Goal: Information Seeking & Learning: Learn about a topic

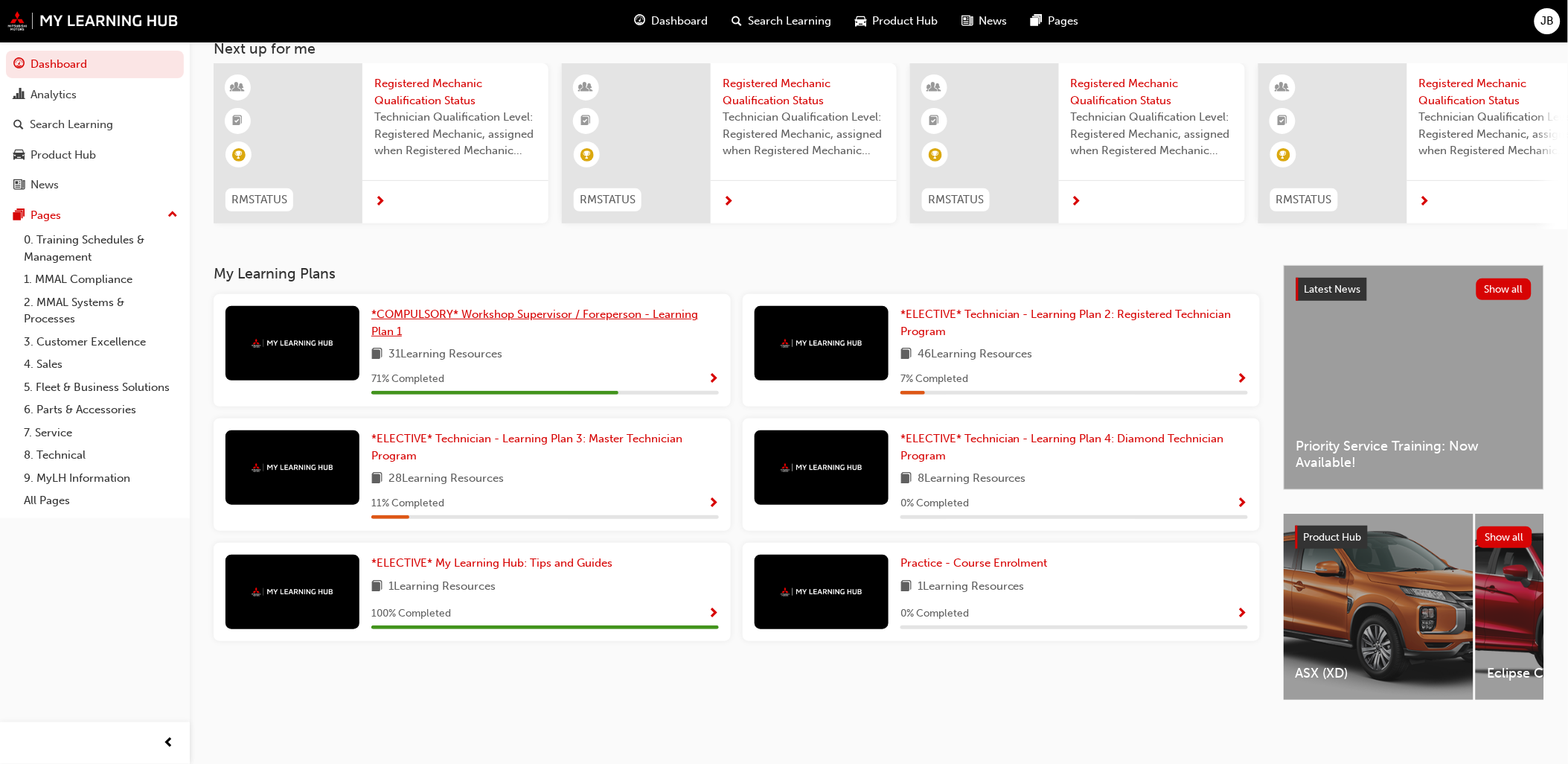
scroll to position [23, 0]
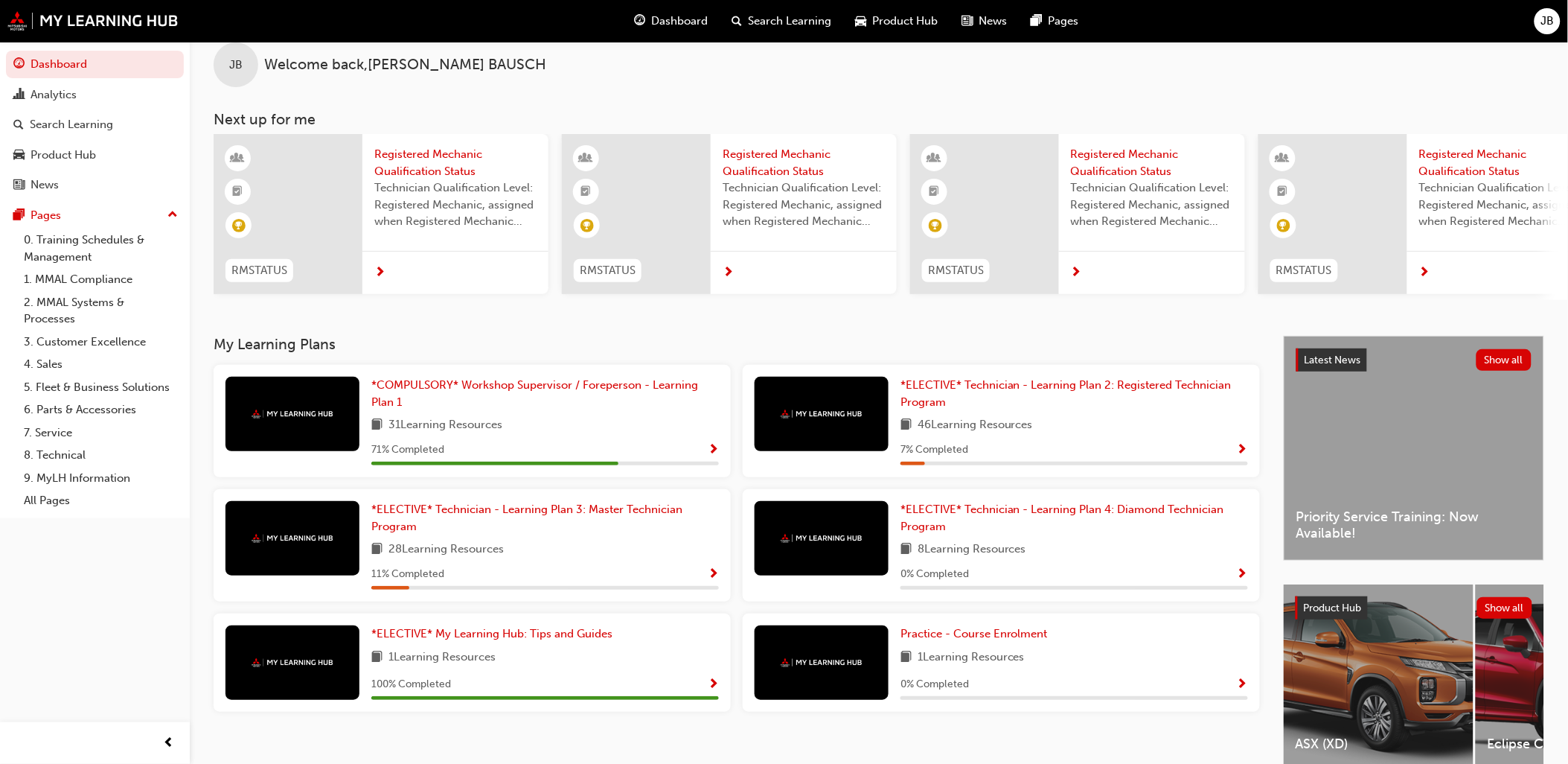
click at [469, 418] on div "*COMPULSORY* Workshop Supervisor / Foreperson - Learning Plan 1 31 Learning Res…" at bounding box center [545, 420] width 347 height 88
click at [474, 408] on link "*COMPULSORY* Workshop Supervisor / Foreperson - Learning Plan 1" at bounding box center [545, 393] width 347 height 34
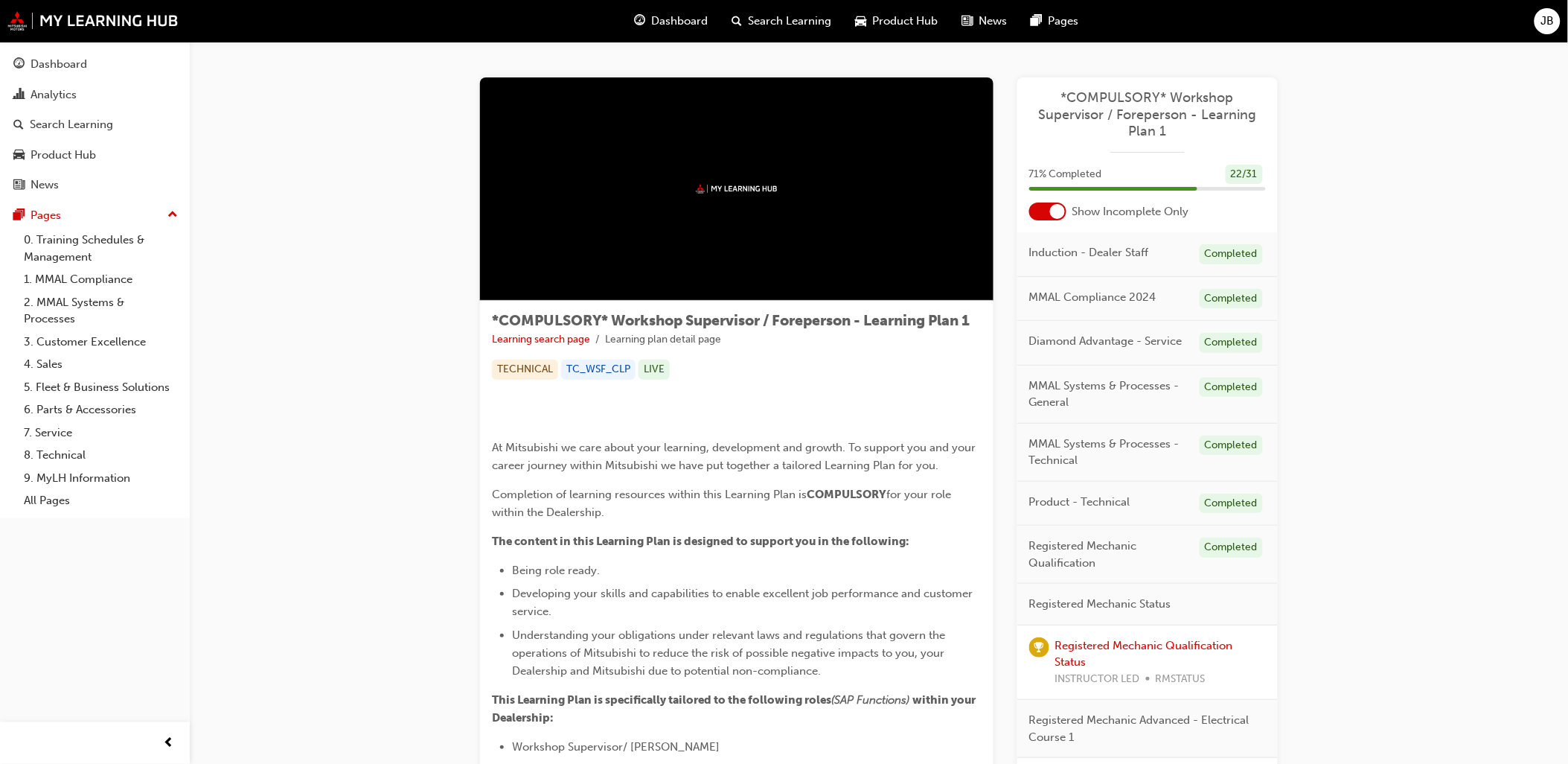
click at [755, 16] on span "Search Learning" at bounding box center [790, 21] width 83 height 17
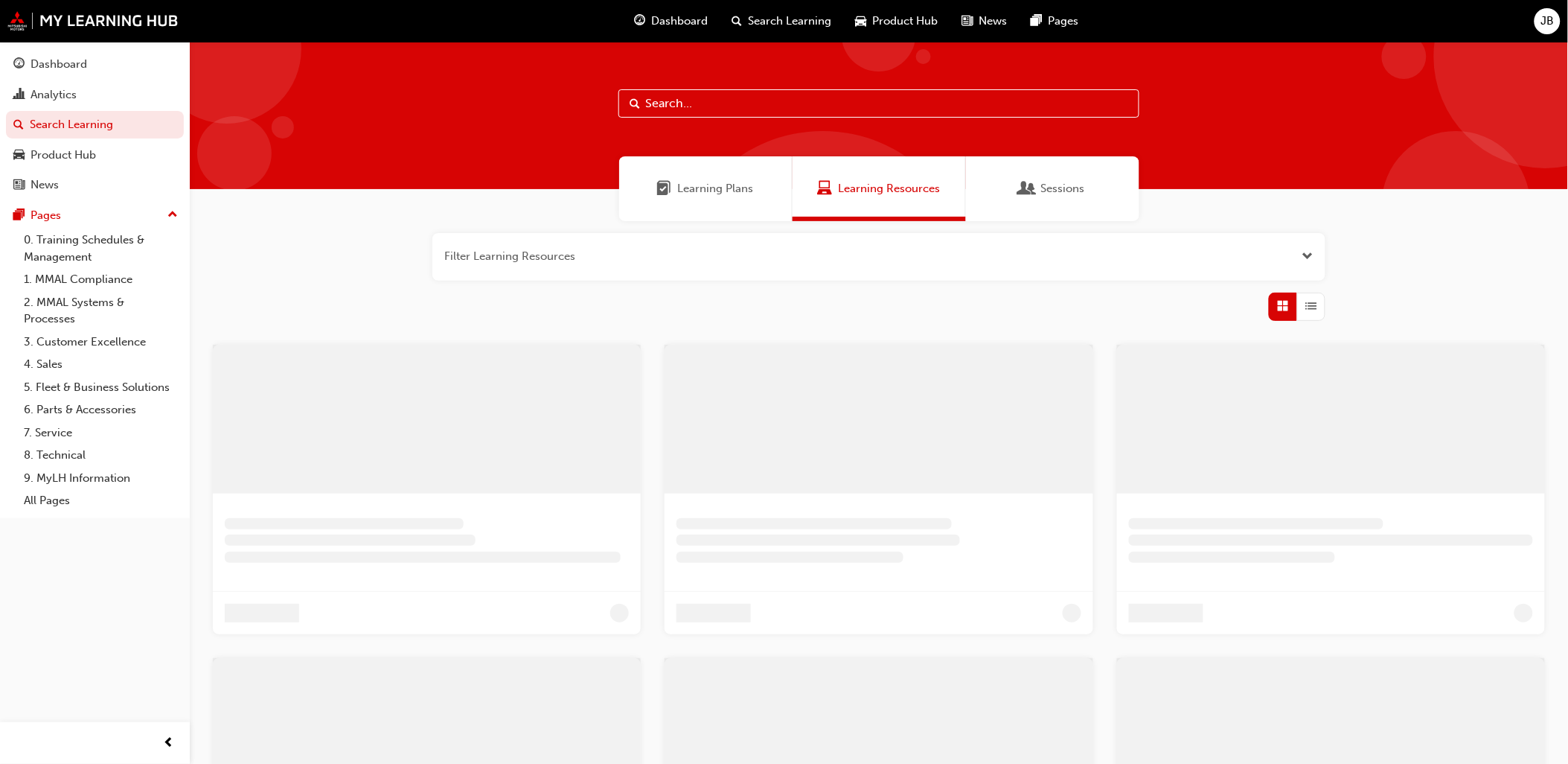
click at [742, 98] on input "text" at bounding box center [879, 103] width 521 height 28
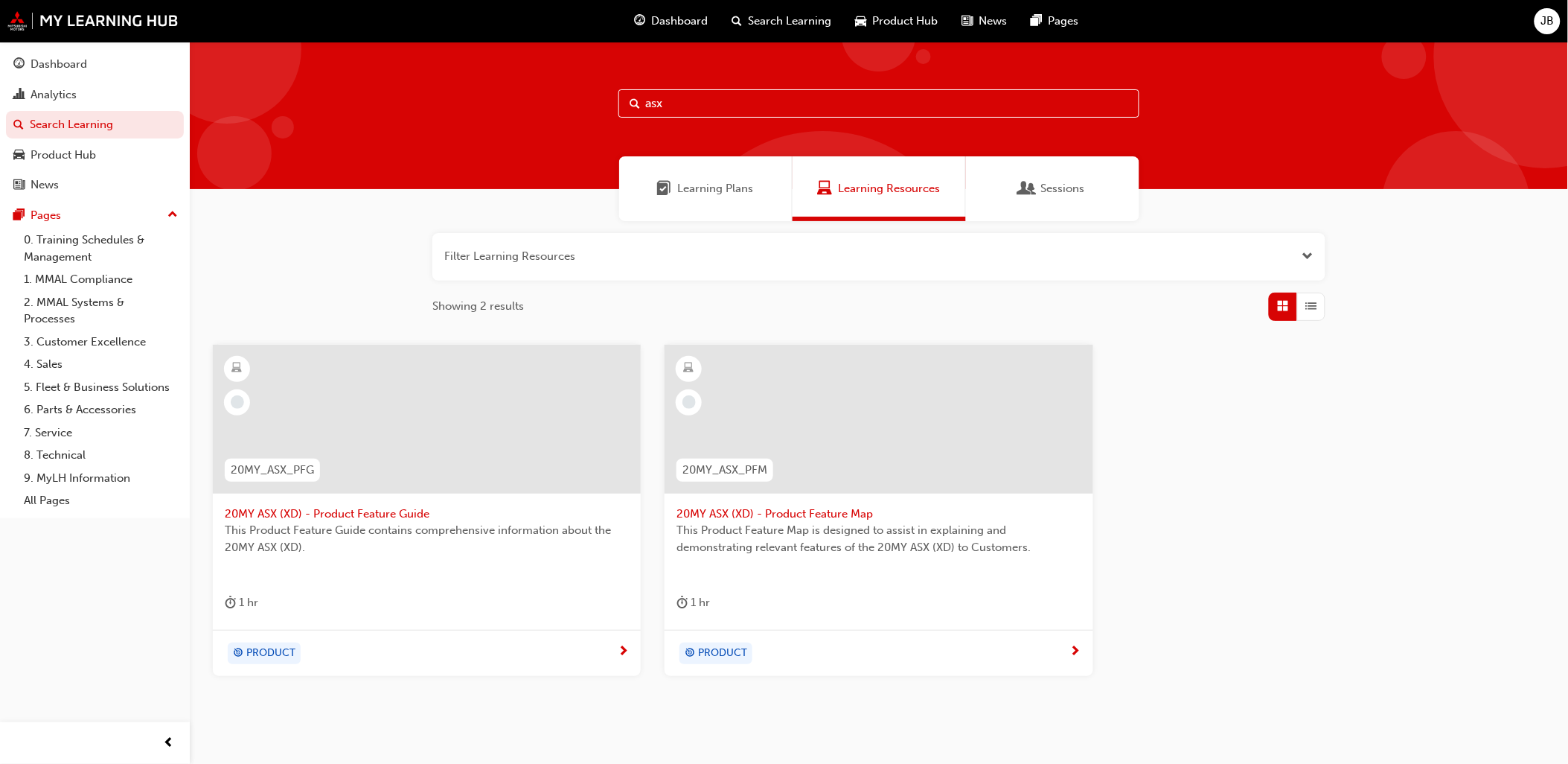
scroll to position [56, 0]
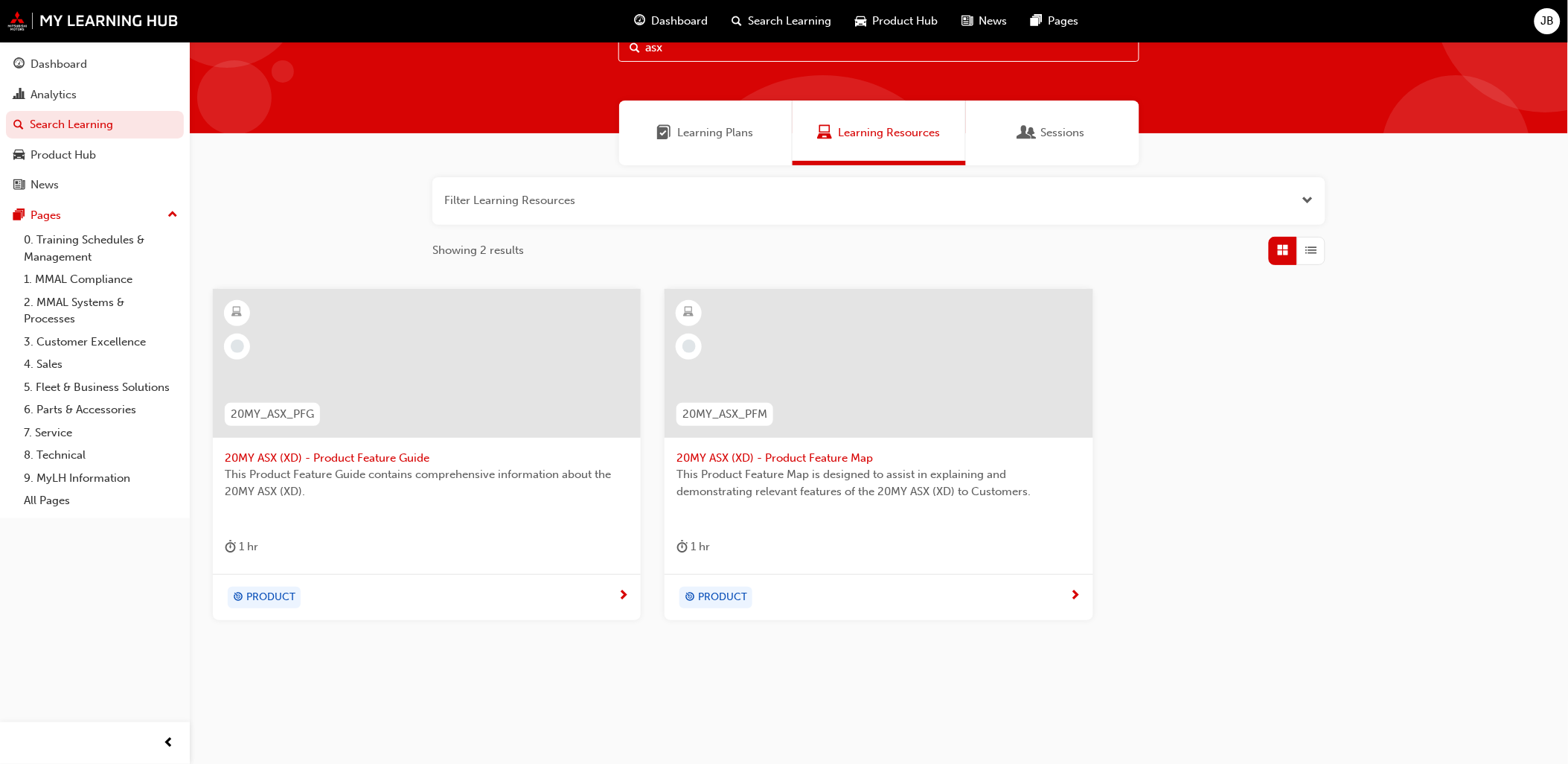
type input "asx"
click at [708, 143] on div "Learning Plans" at bounding box center [706, 133] width 173 height 65
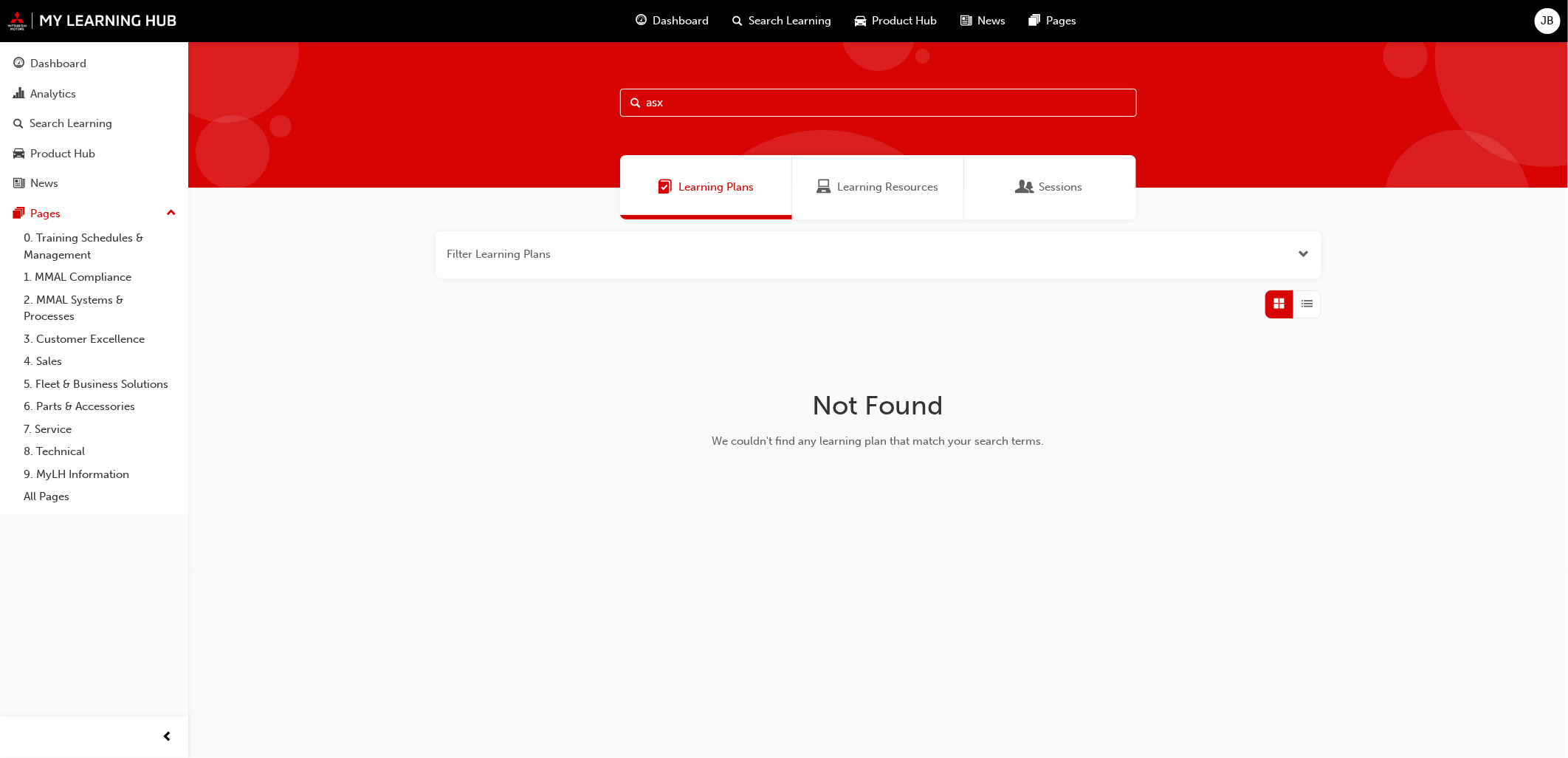
drag, startPoint x: 711, startPoint y: 104, endPoint x: 587, endPoint y: 115, distance: 124.5
click at [587, 115] on div "asx" at bounding box center [878, 114] width 1380 height 146
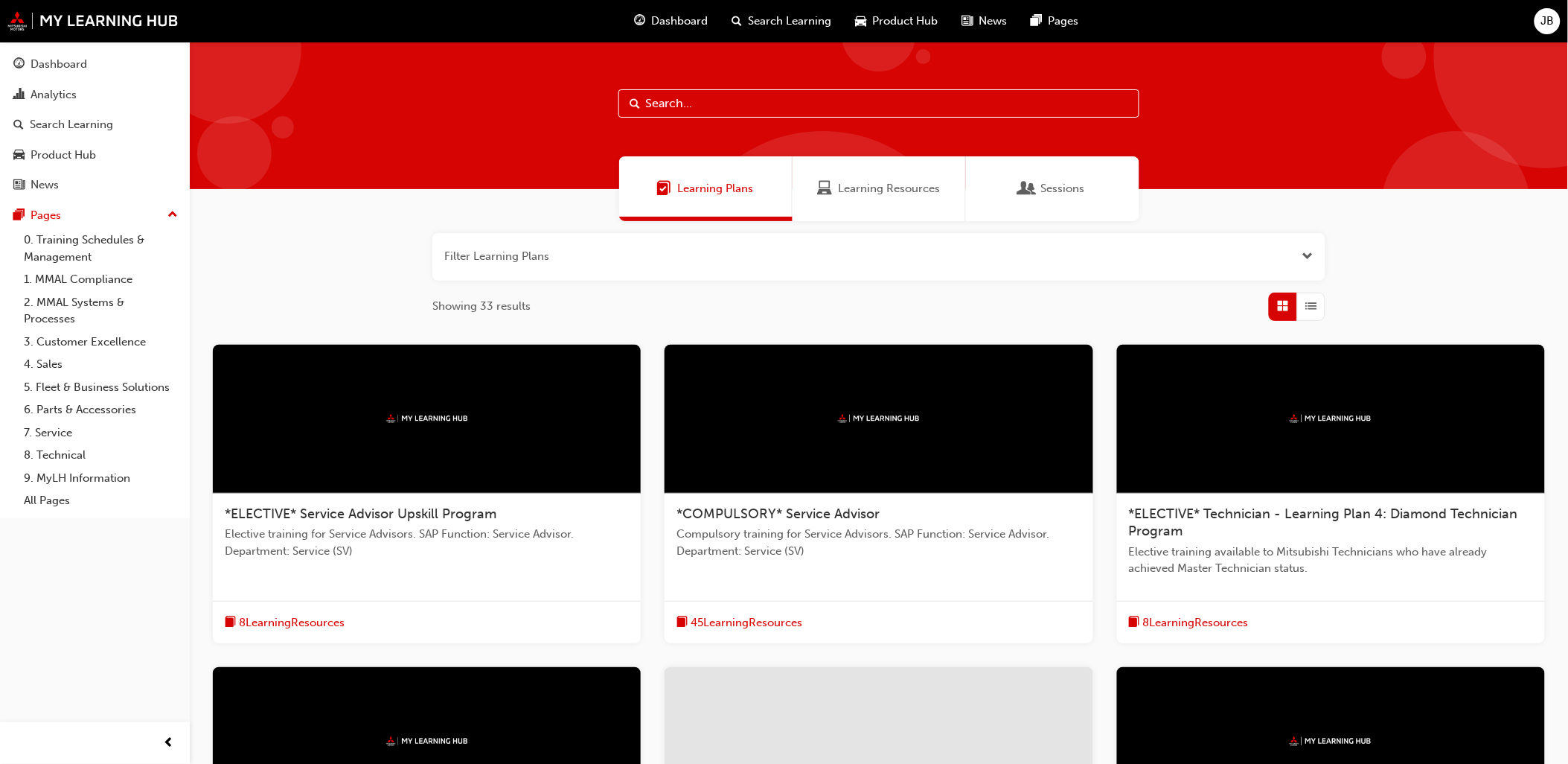
click at [1307, 256] on span "Open the filter" at bounding box center [1308, 257] width 12 height 17
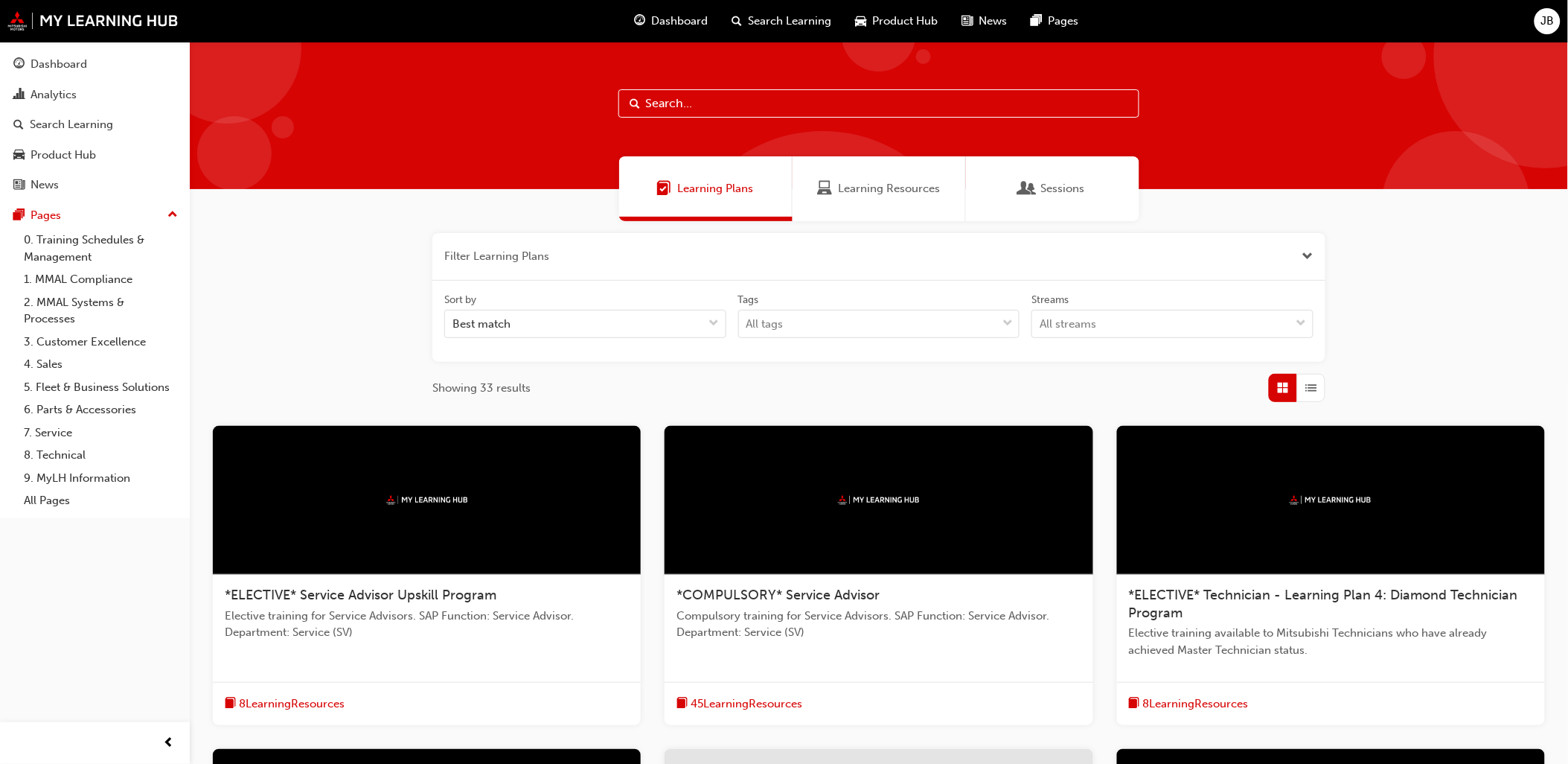
click at [1297, 262] on button "button" at bounding box center [879, 257] width 892 height 47
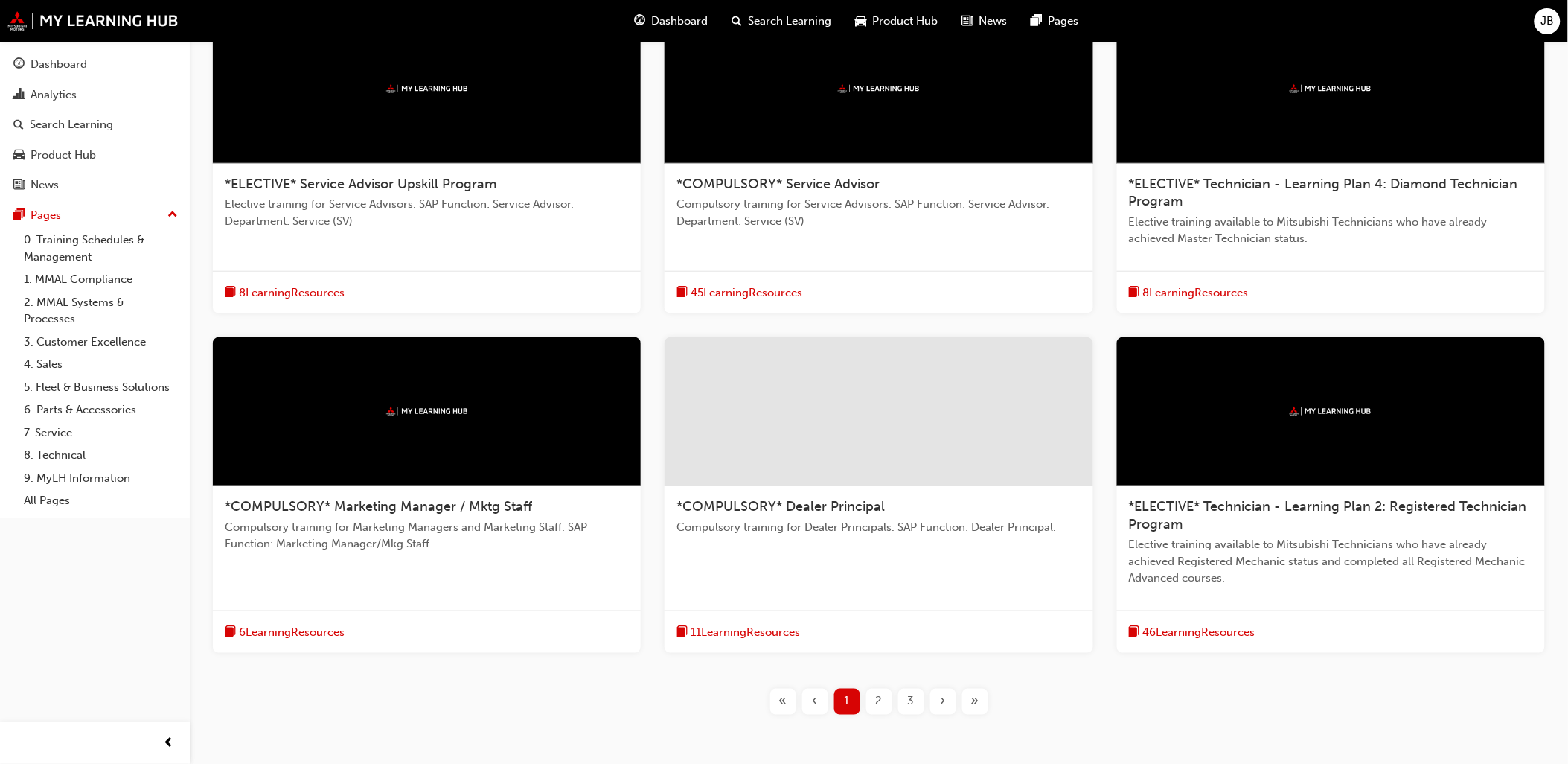
scroll to position [330, 0]
click at [876, 700] on span "2" at bounding box center [879, 701] width 7 height 17
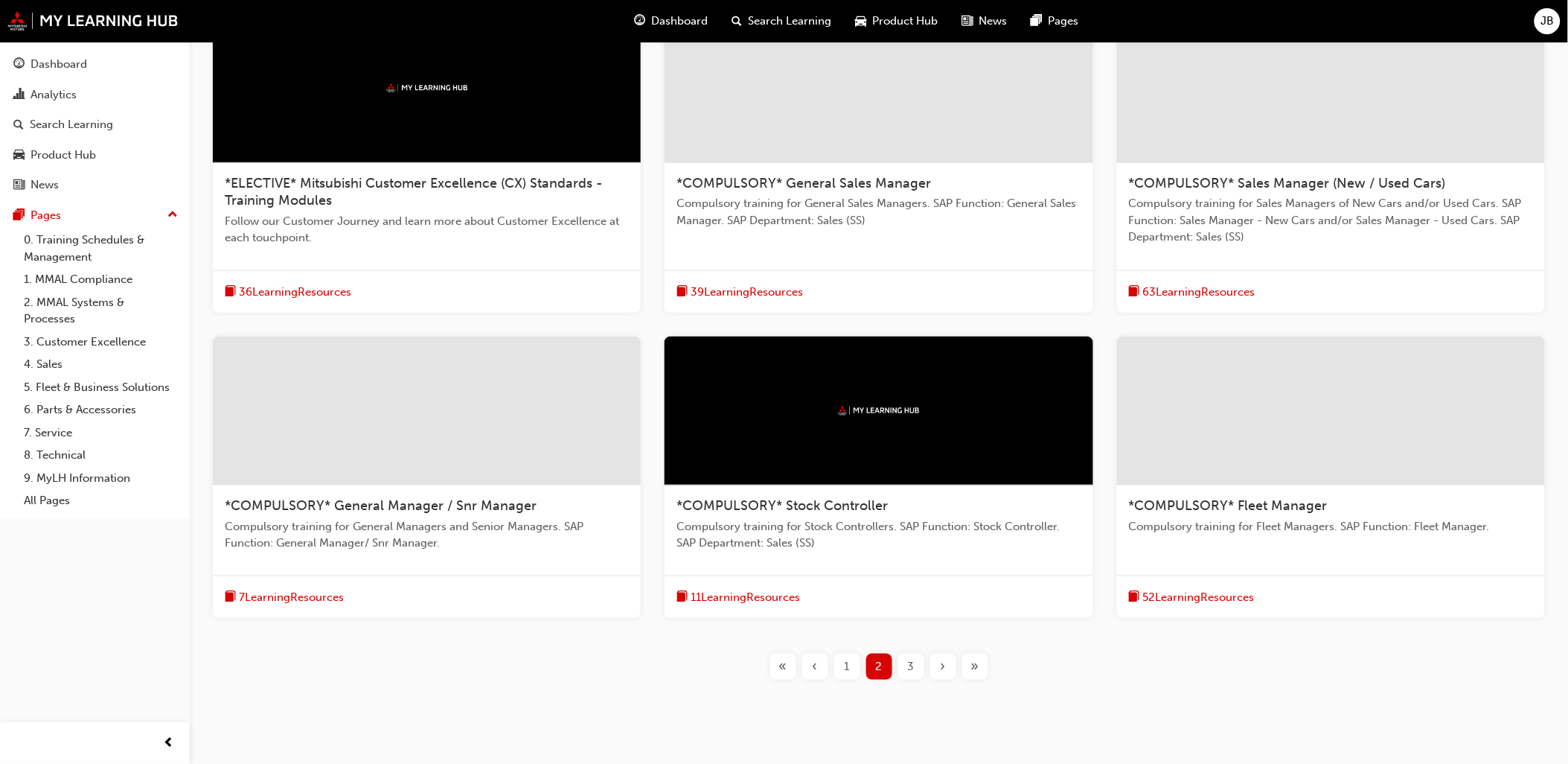
click at [837, 666] on div "1" at bounding box center [847, 666] width 26 height 26
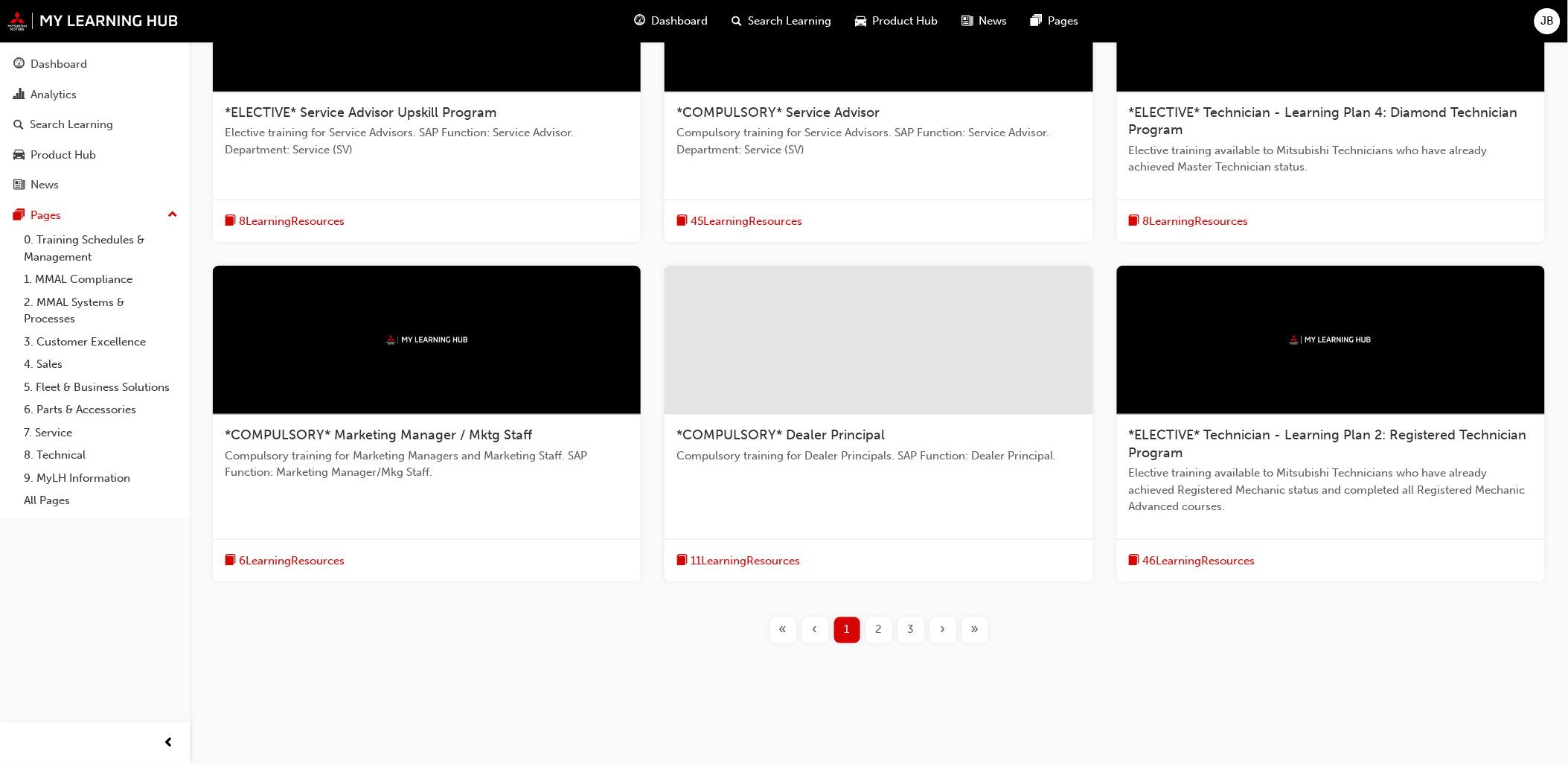
click at [880, 630] on span "2" at bounding box center [879, 630] width 7 height 17
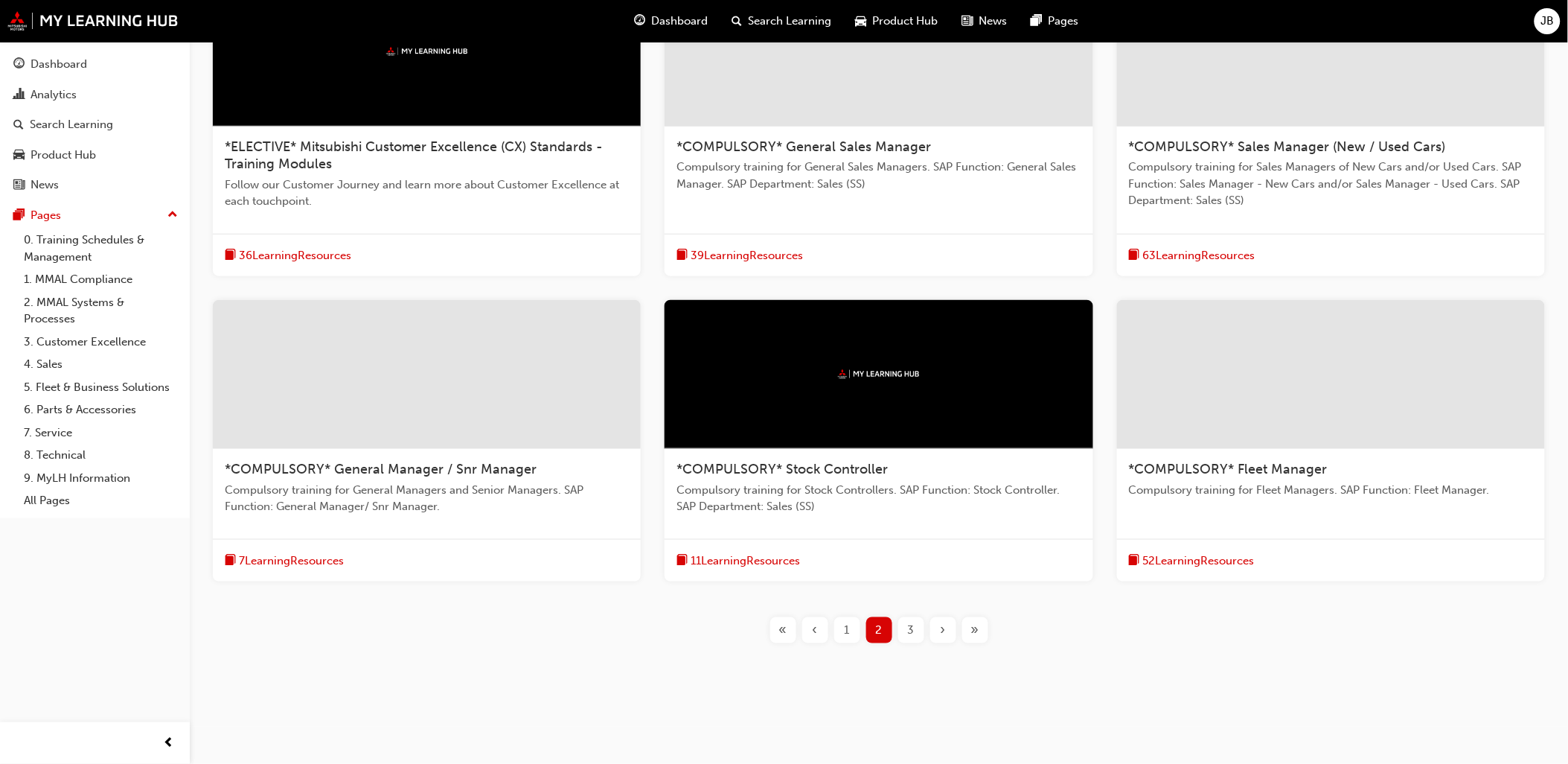
click at [905, 626] on div "3" at bounding box center [911, 629] width 26 height 26
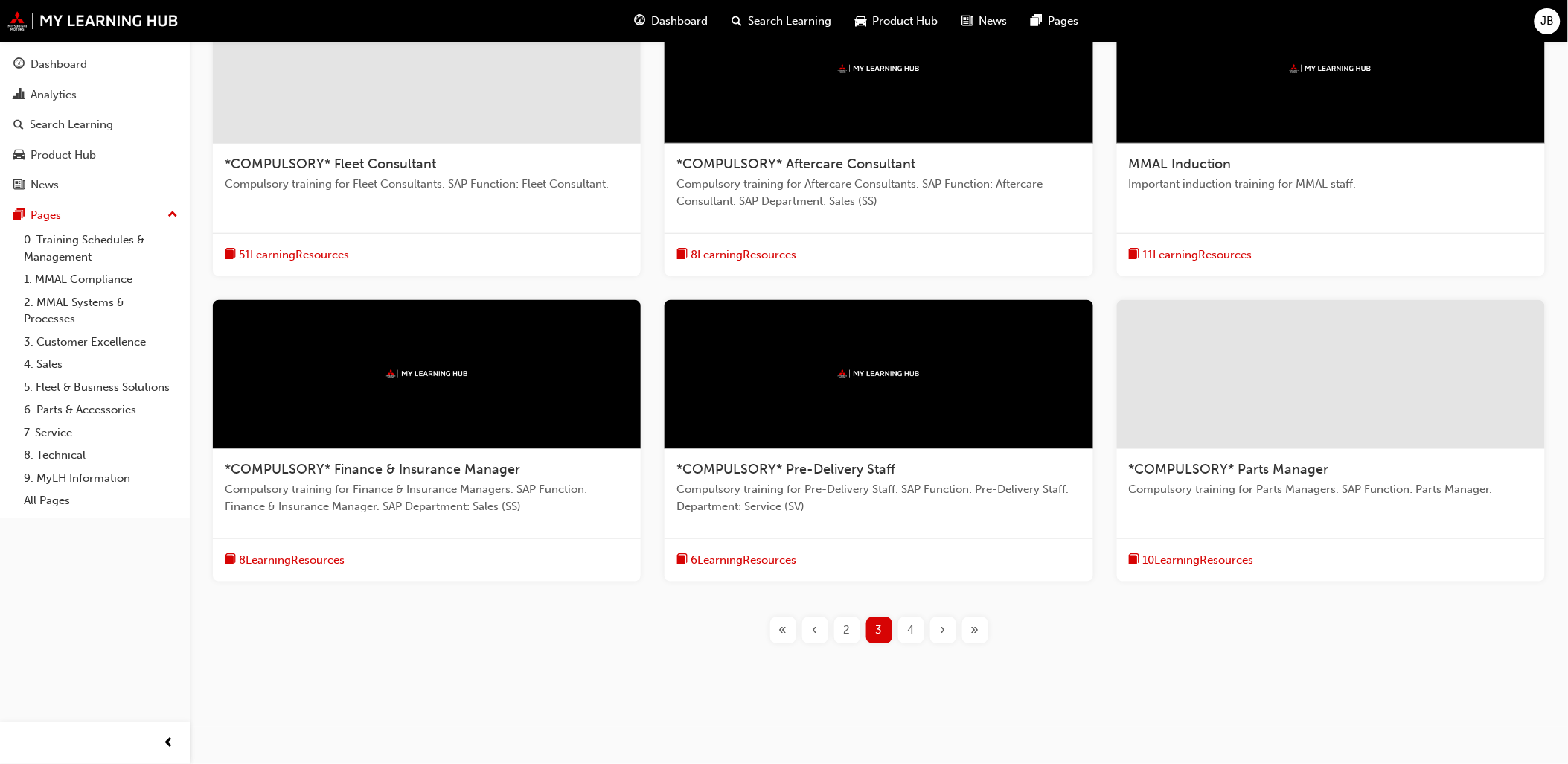
scroll to position [351, 0]
click at [980, 635] on div "»" at bounding box center [975, 629] width 26 height 26
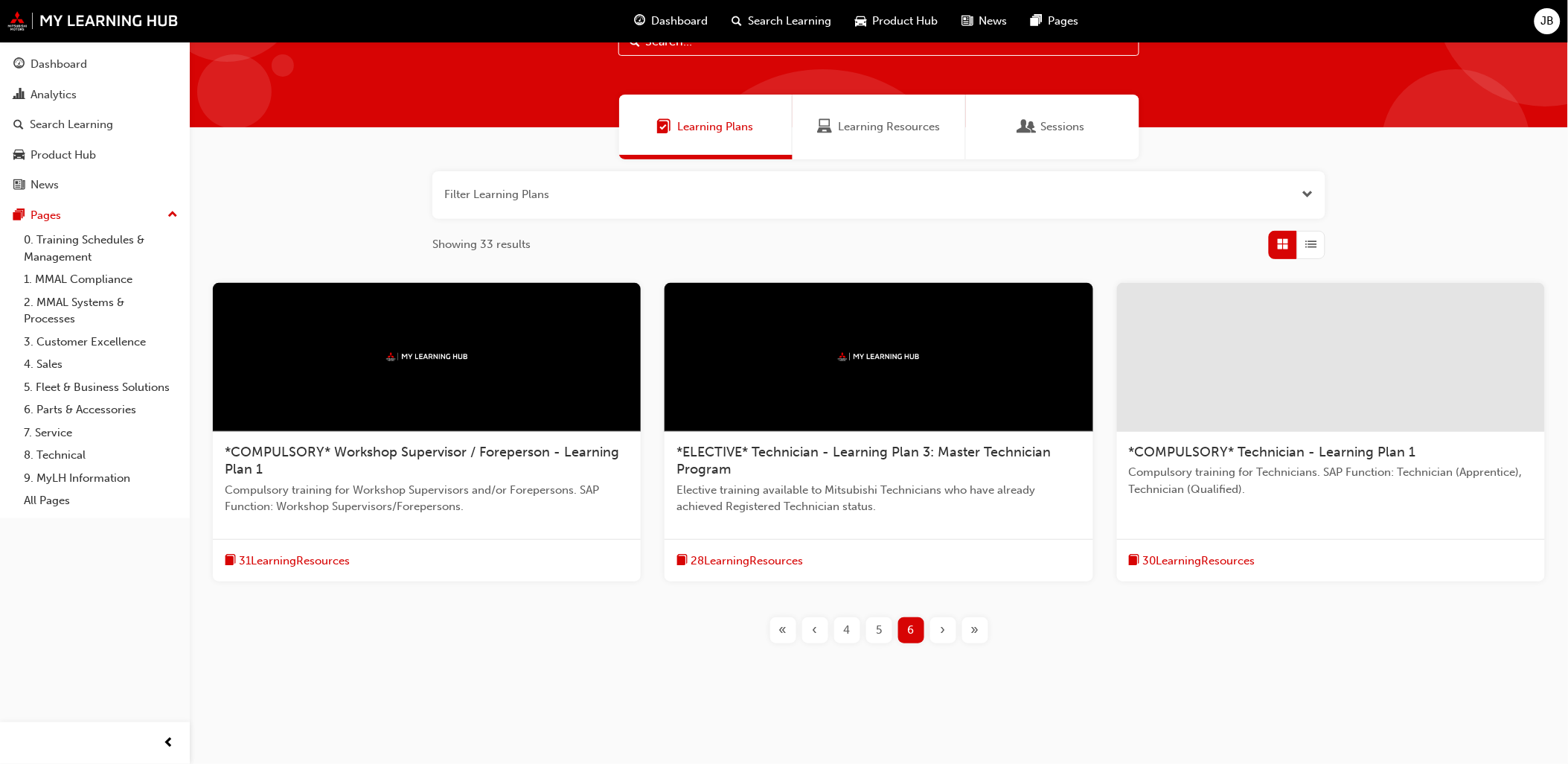
click at [1310, 190] on span "Open the filter" at bounding box center [1308, 195] width 12 height 17
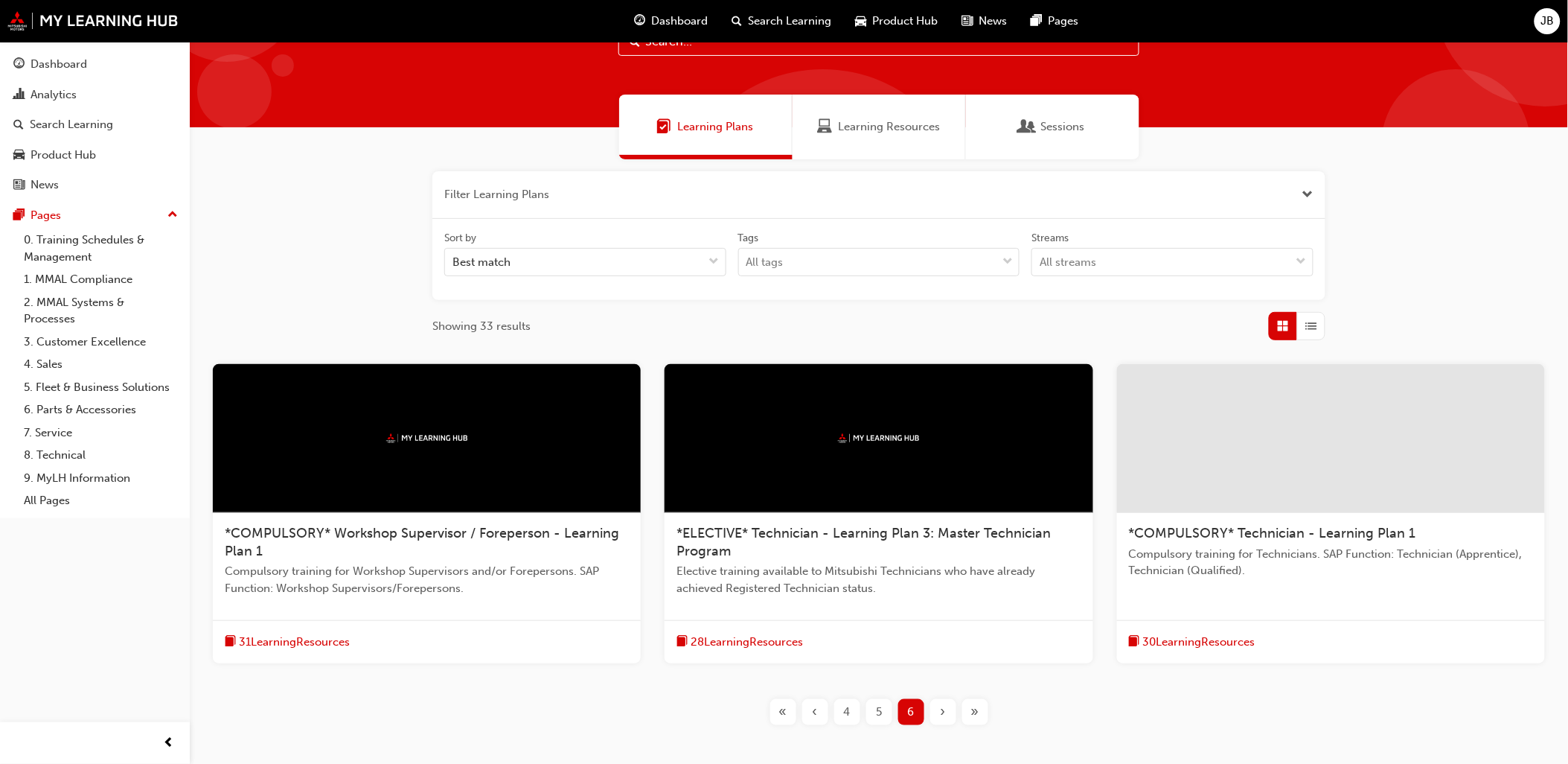
click at [1307, 191] on span "Close the filter" at bounding box center [1308, 195] width 12 height 17
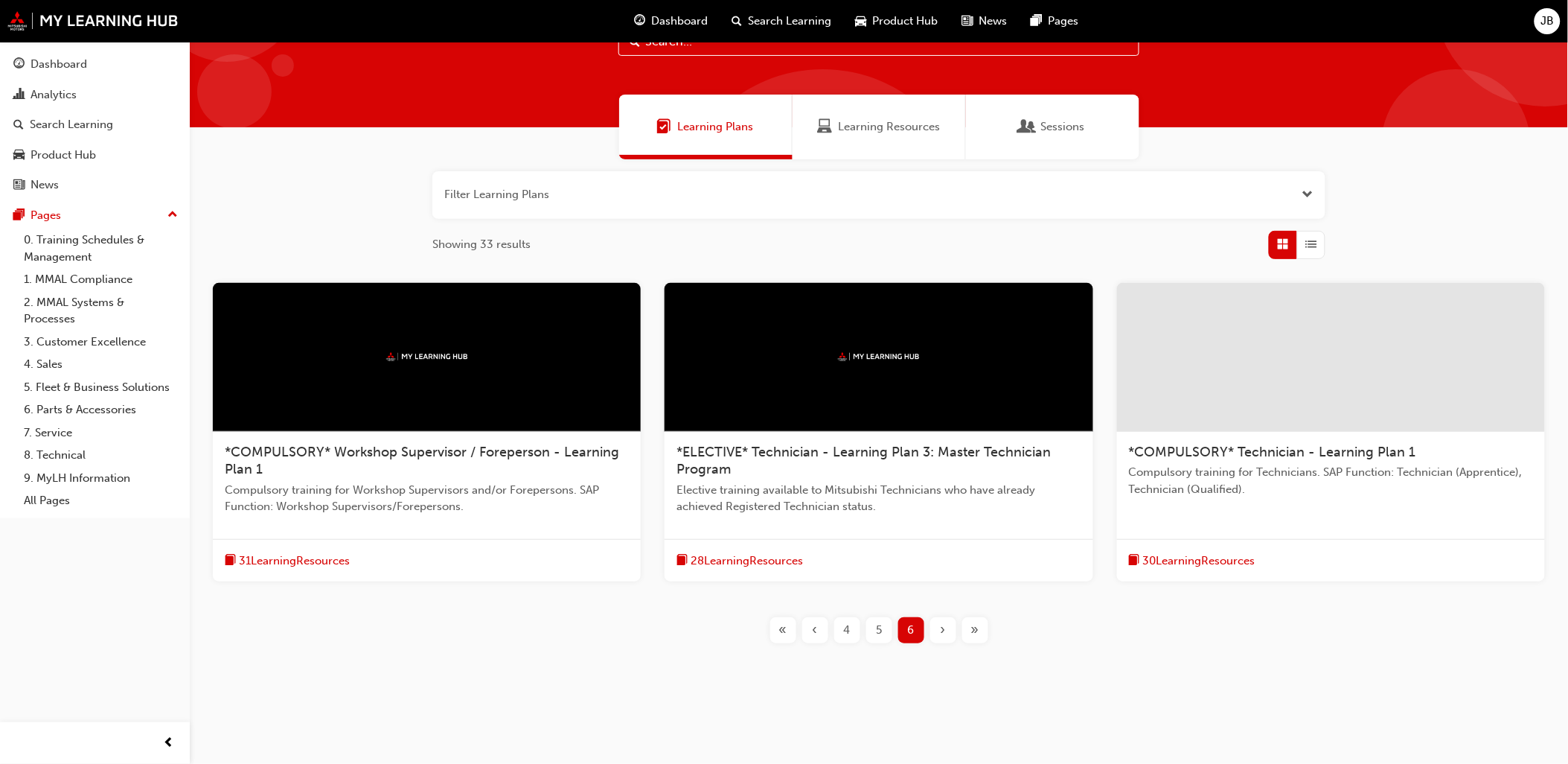
click at [842, 634] on div "4" at bounding box center [847, 629] width 26 height 26
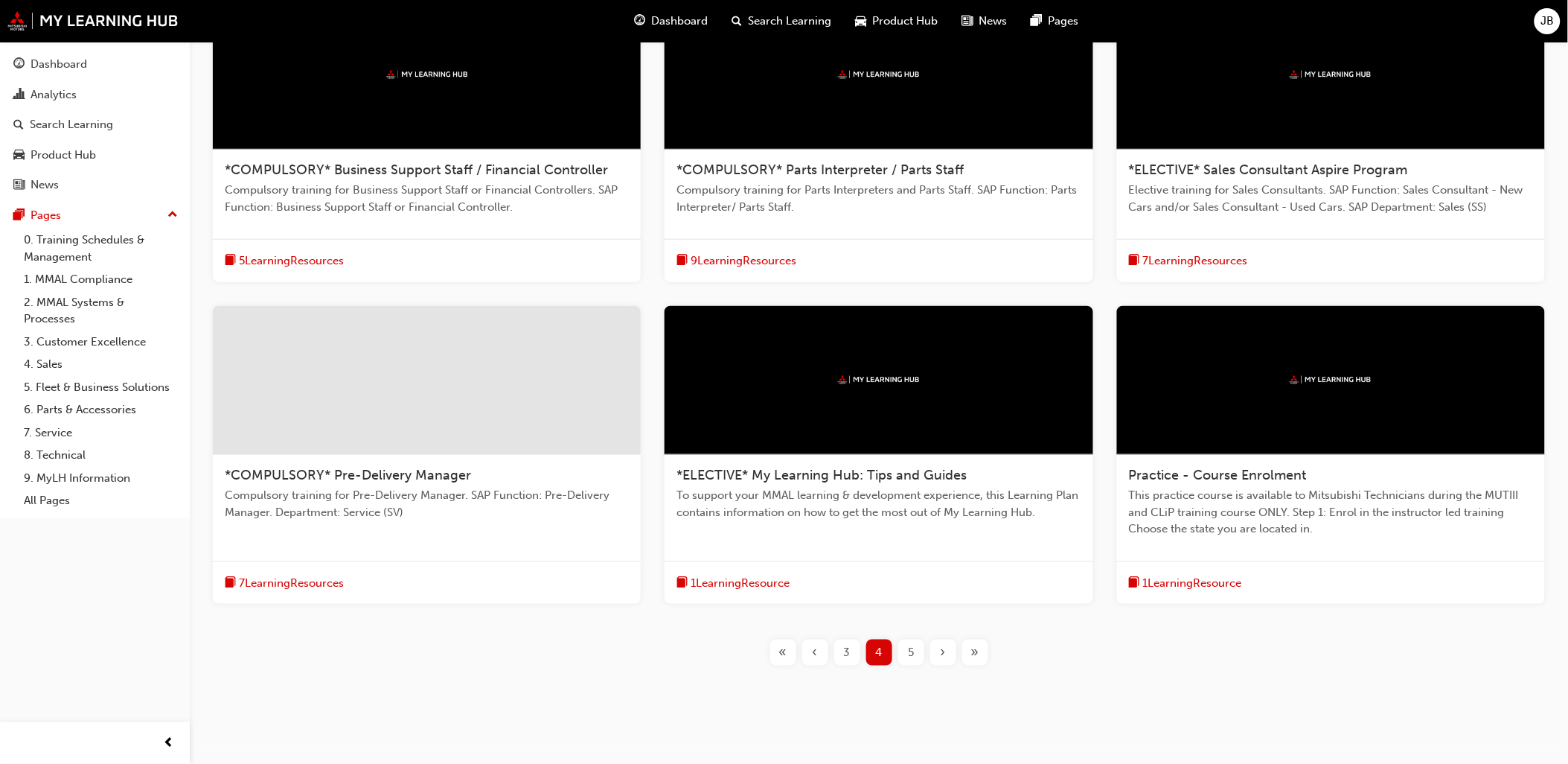
scroll to position [368, 0]
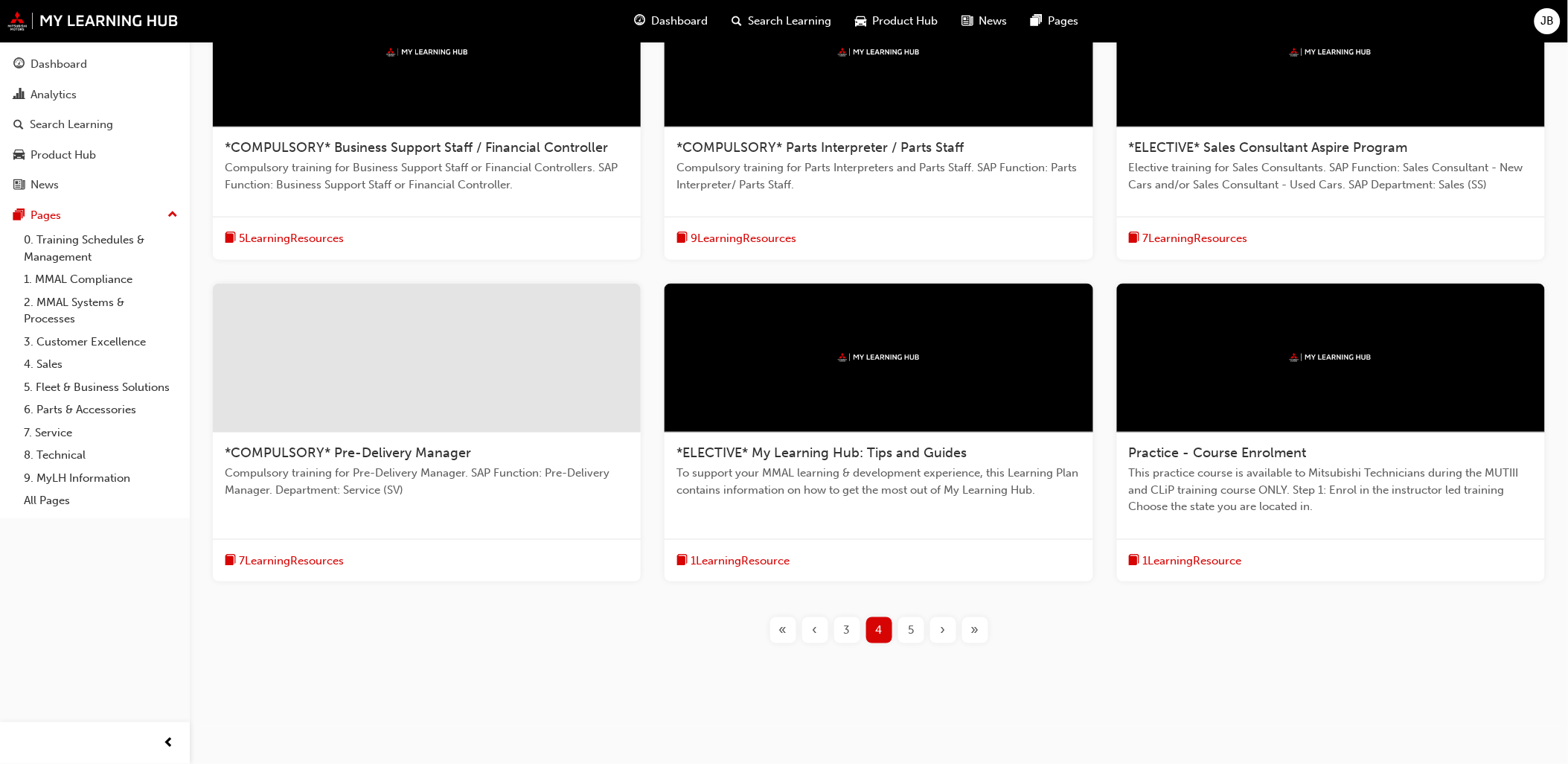
click at [823, 633] on div "‹" at bounding box center [815, 629] width 26 height 26
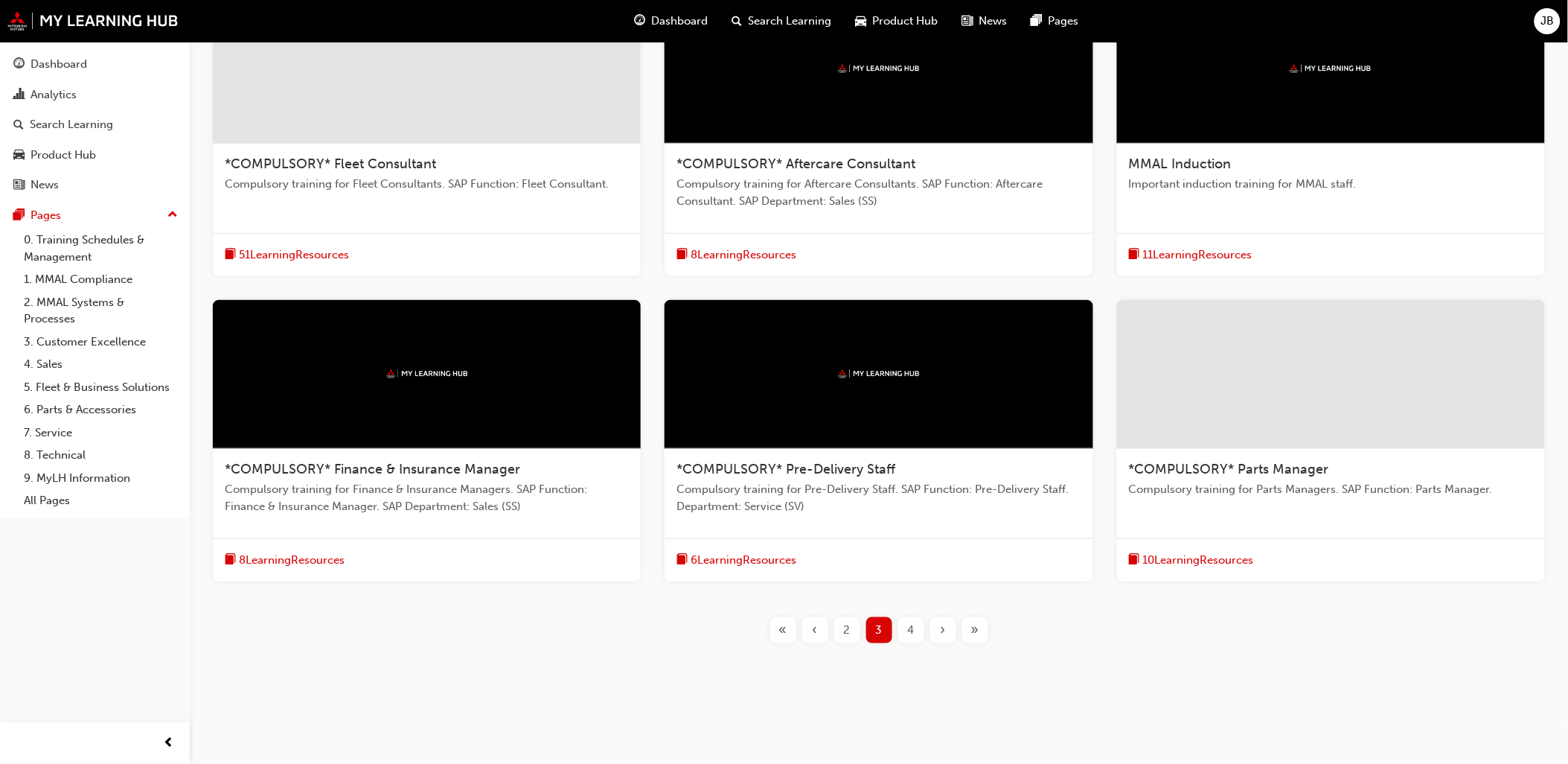
click at [822, 634] on div "‹" at bounding box center [815, 629] width 26 height 26
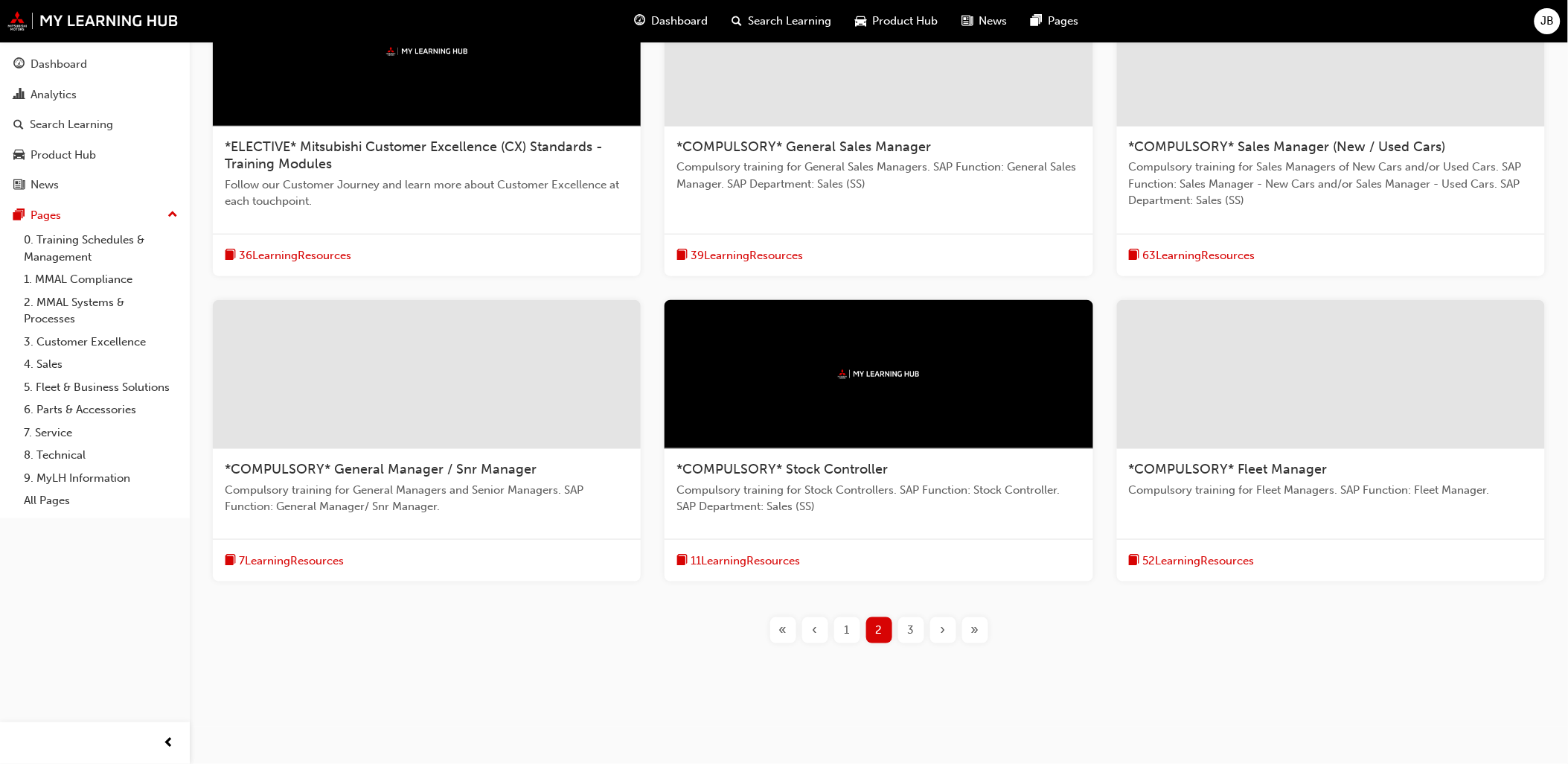
click at [841, 629] on div "1" at bounding box center [847, 629] width 26 height 26
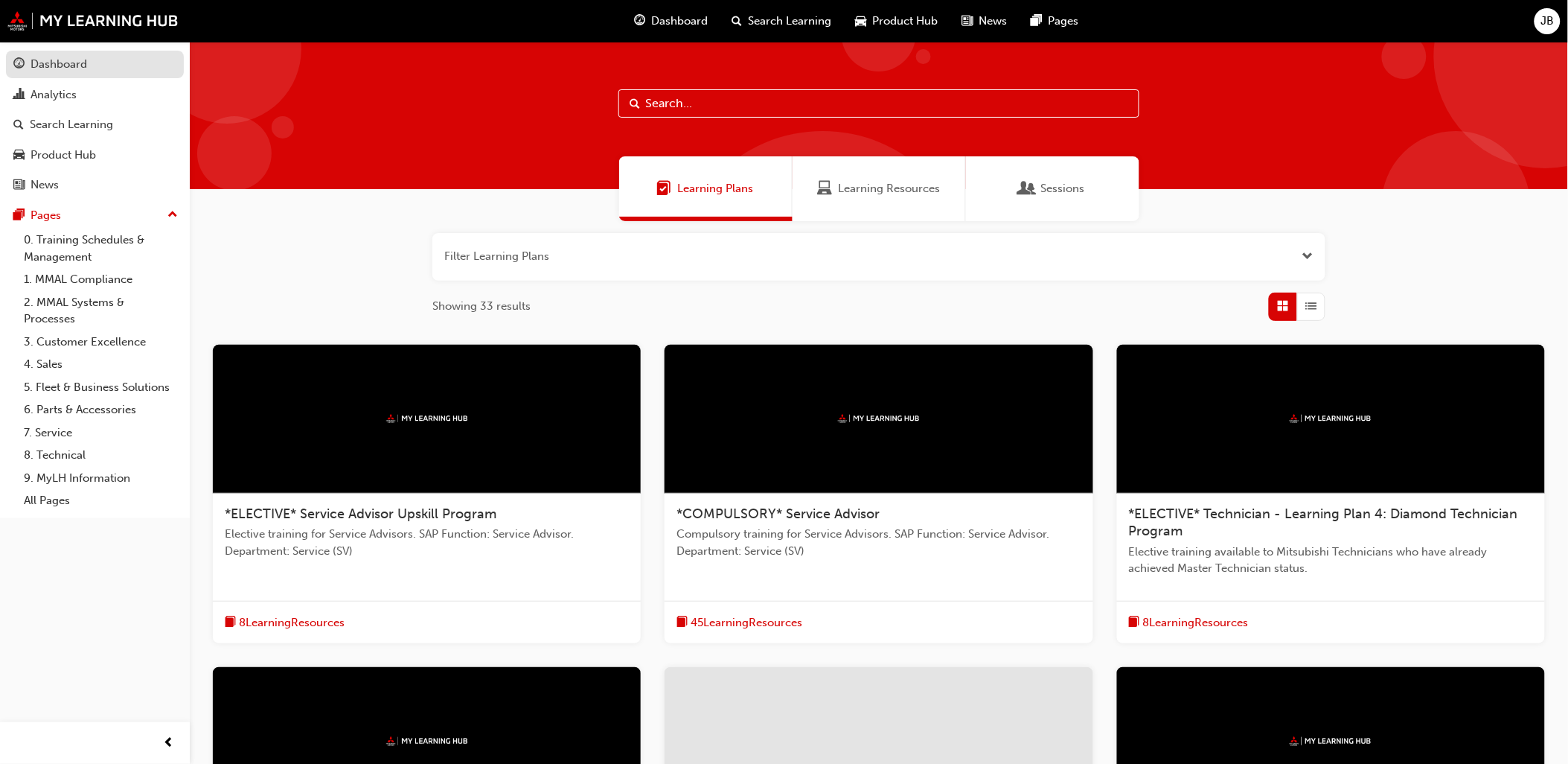
click at [76, 61] on div "Dashboard" at bounding box center [59, 65] width 56 height 17
